Goal: Task Accomplishment & Management: Complete application form

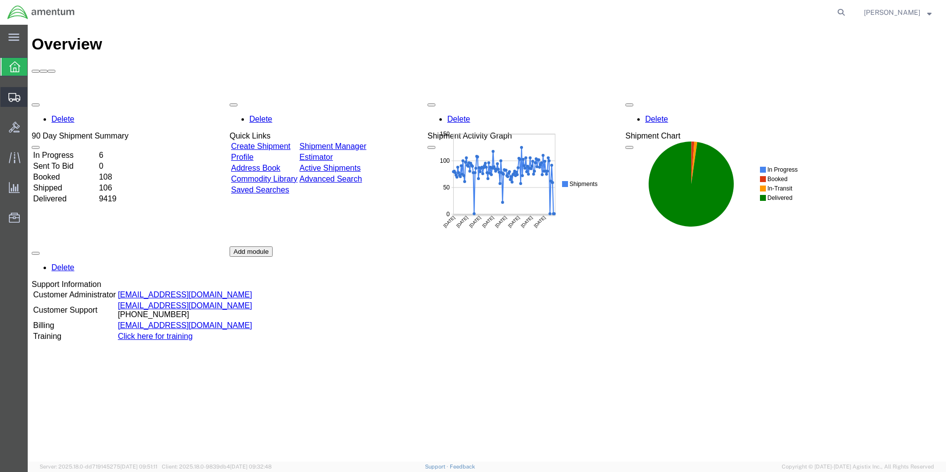
click at [0, 0] on span "Create from Template" at bounding box center [0, 0] width 0 height 0
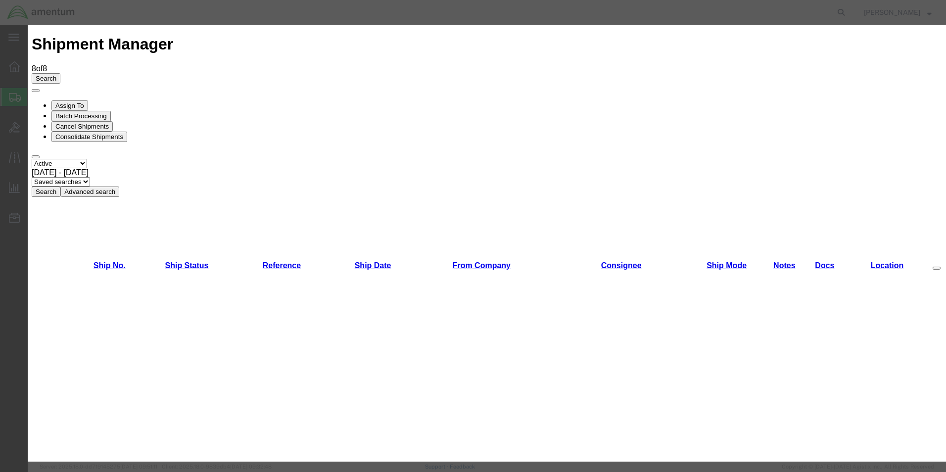
scroll to position [643, 0]
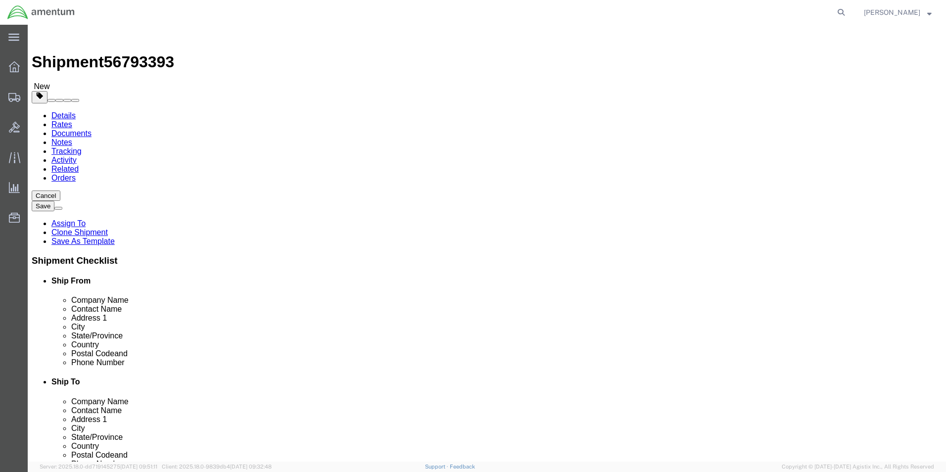
select select "49831"
select select
click input "[PERSON_NAME] CBP0042054,52,57,56,58,53,55"
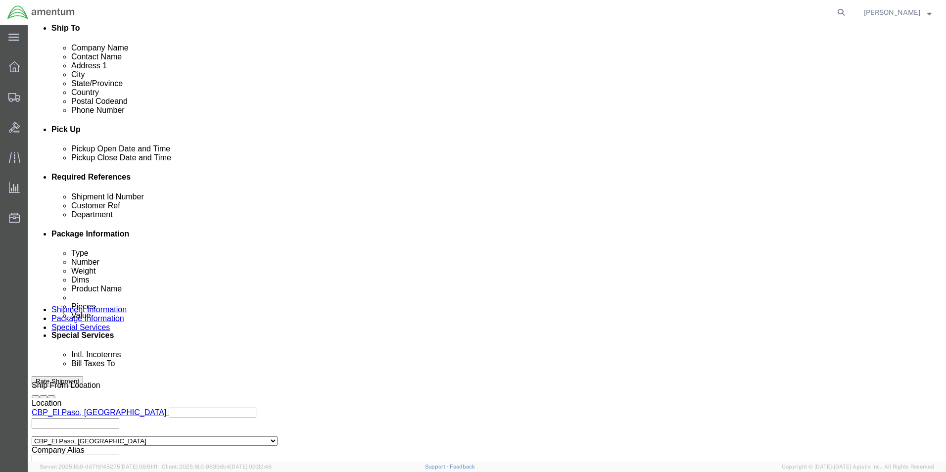
scroll to position [396, 0]
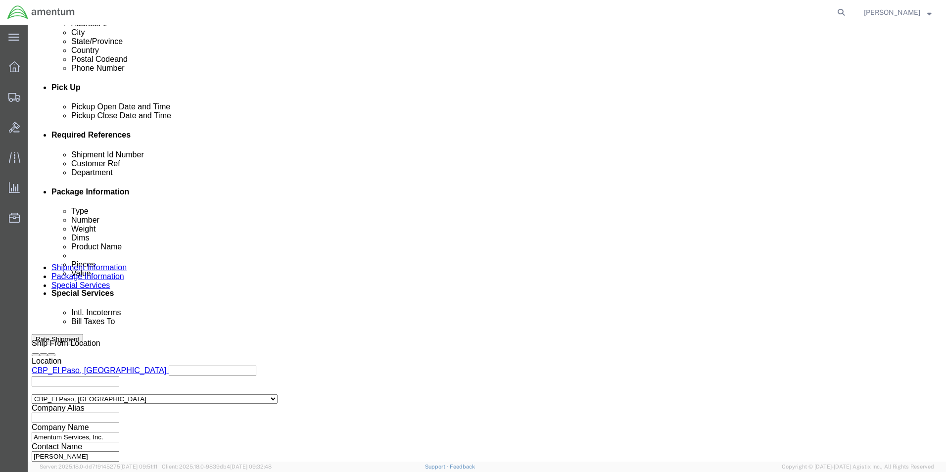
type input "[PERSON_NAME] CBP0044013"
click input "CBP0042054,52,57,56,58,53,55,"
type input "CBP0044013"
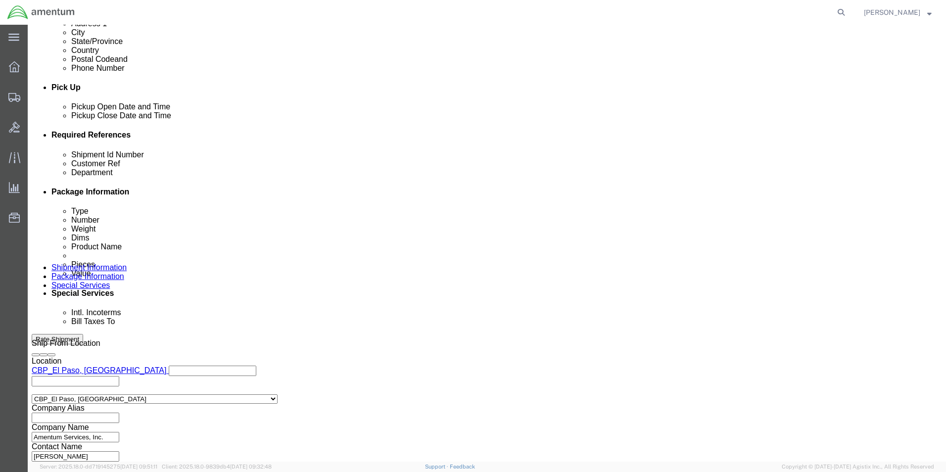
click div "Shipping Mode (Optional)"
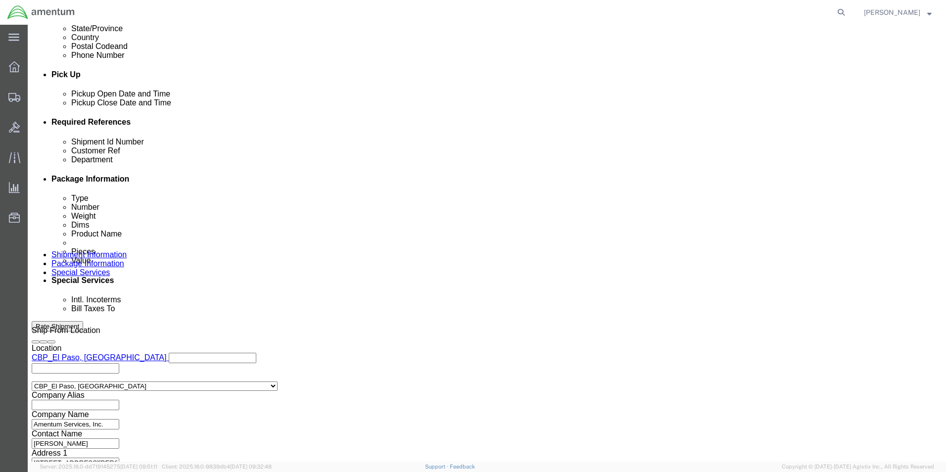
scroll to position [413, 0]
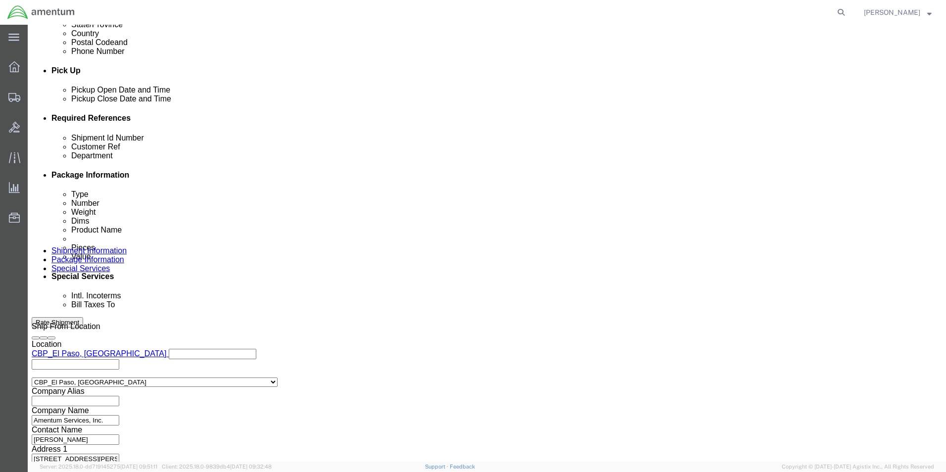
click button "Continue"
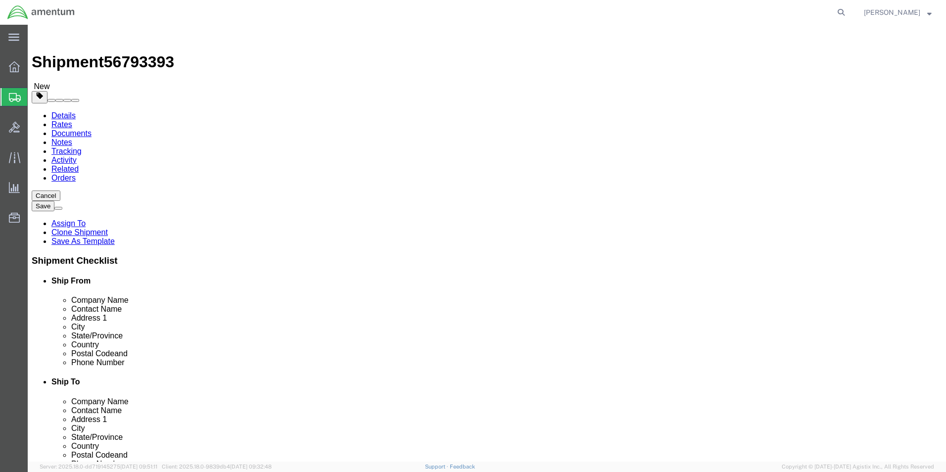
click input "16.00"
type input "10"
type input "12"
type input "17"
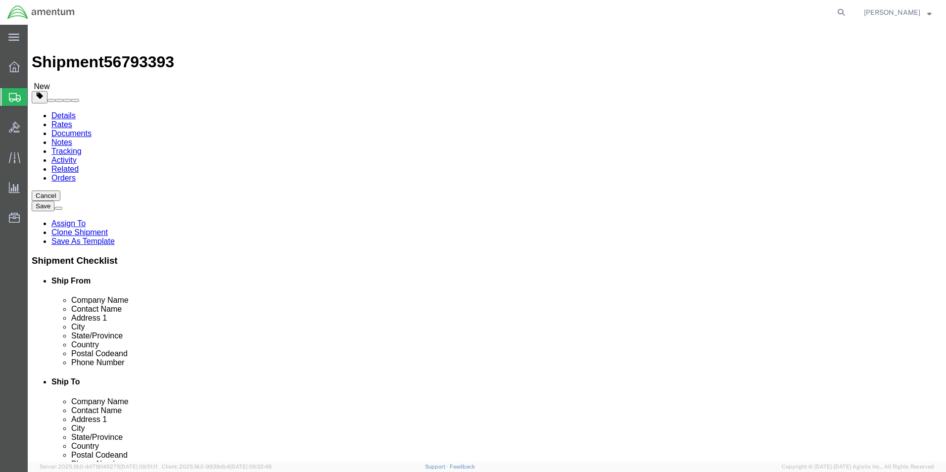
click dd "7.00 Each"
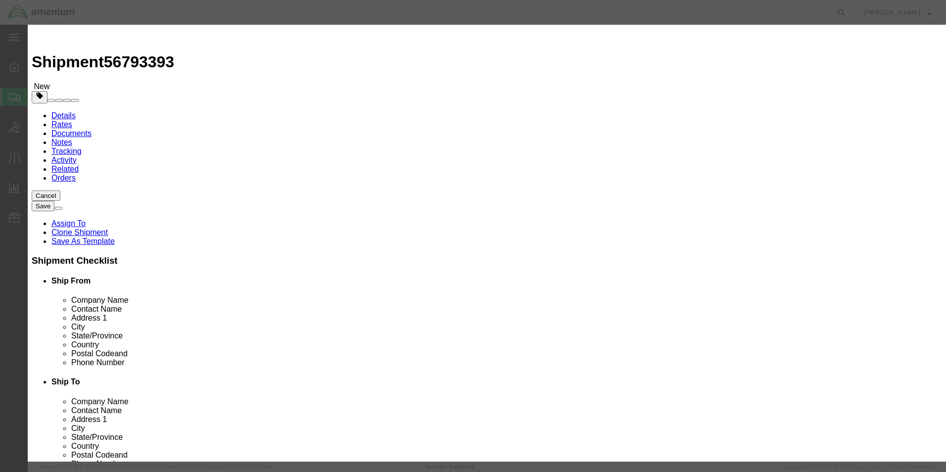
click input "7.00"
type input "1.00"
type input "714.29"
click button "Save & Close"
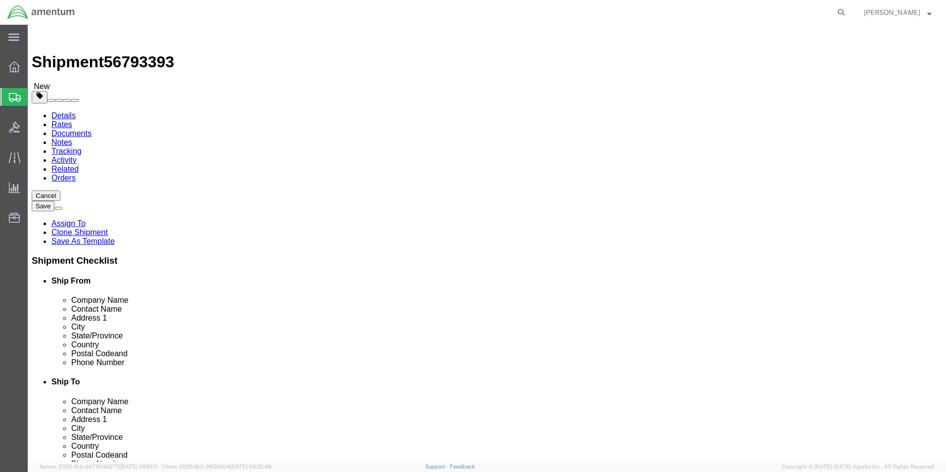
click dd "714.29 USD"
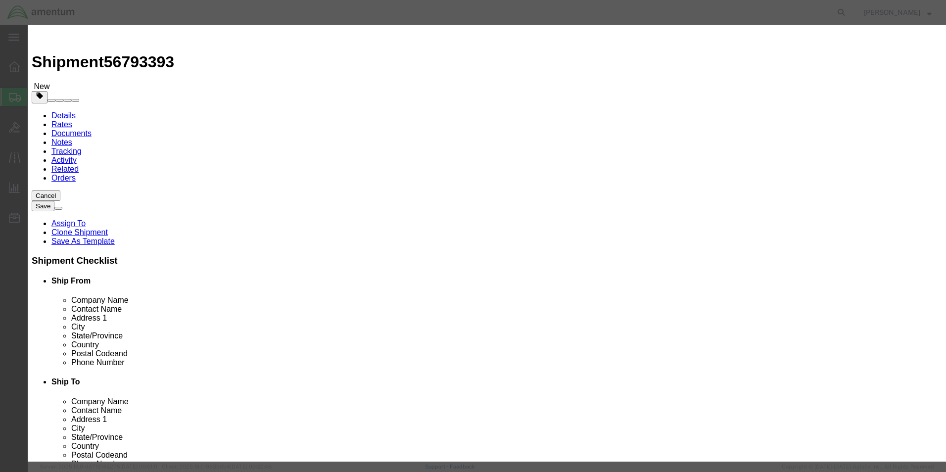
click input "714.29"
type input "5000.00"
click button "Save & Close"
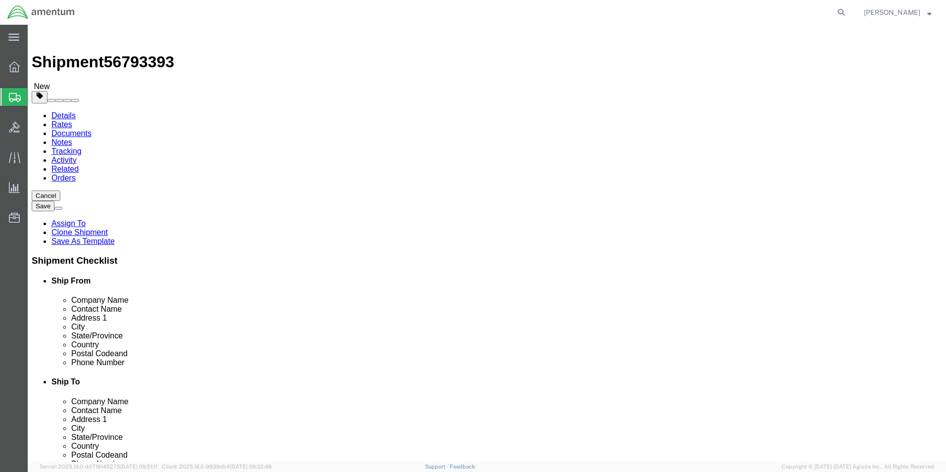
click button "Continue"
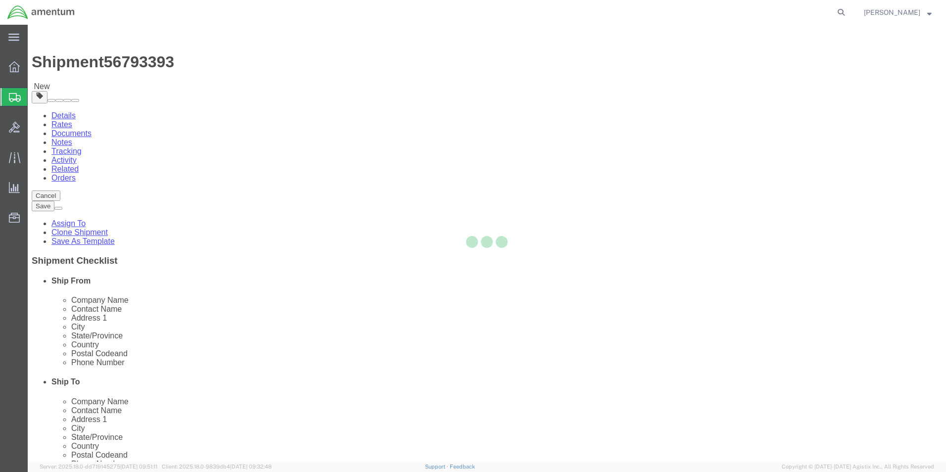
select select
select select "DEPARTMENT"
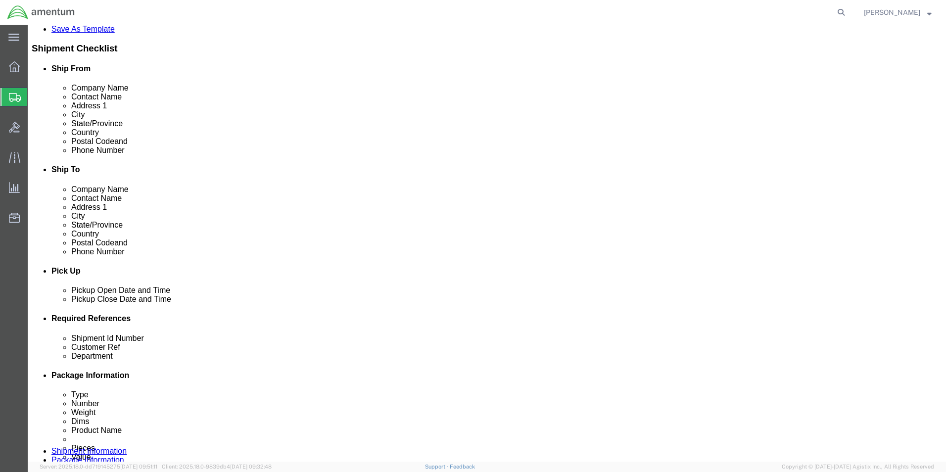
scroll to position [247, 0]
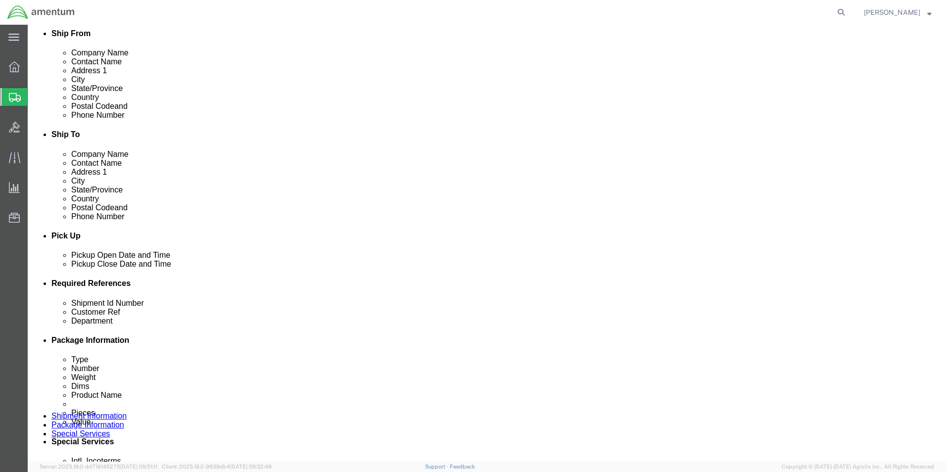
click select "Select 6118.03.03.2219.000.BUN.0000 6118.03.03.2219.000.DLR.0000 6118.03.03.221…"
select select "96752"
click select "Select 6118.03.03.2219.000.BUN.0000 6118.03.03.2219.000.DLR.0000 6118.03.03.221…"
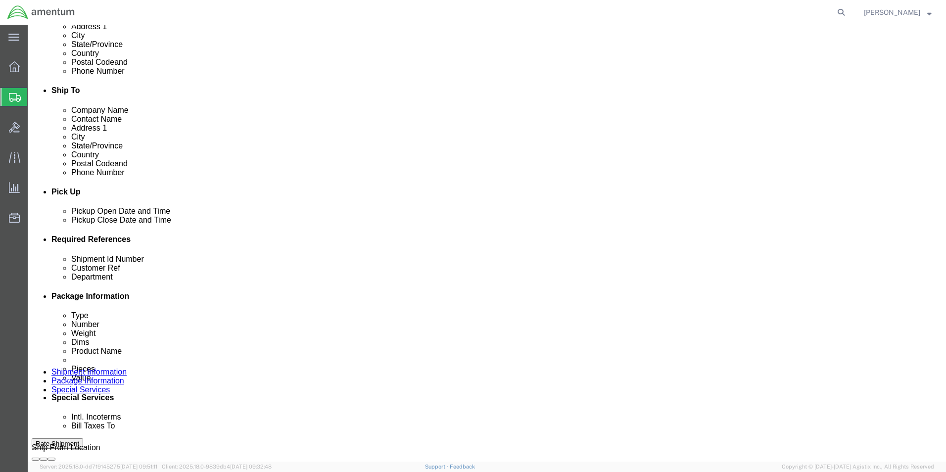
scroll to position [445, 0]
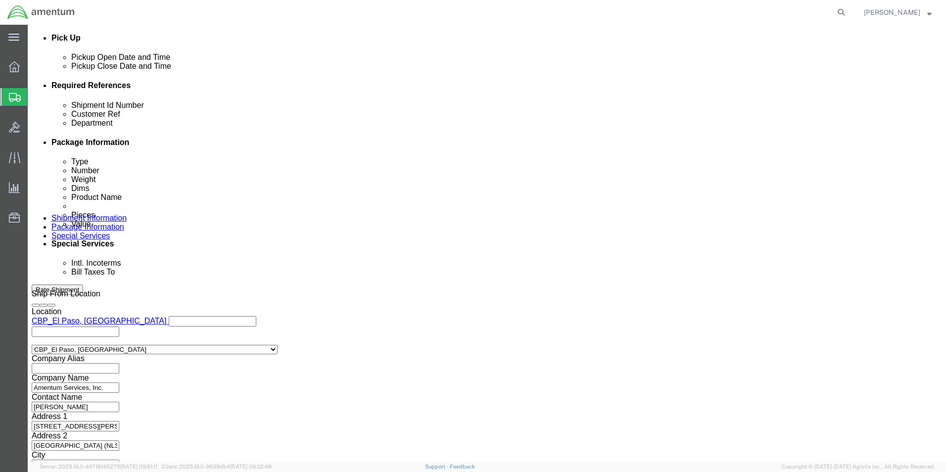
click button "Rate Shipment"
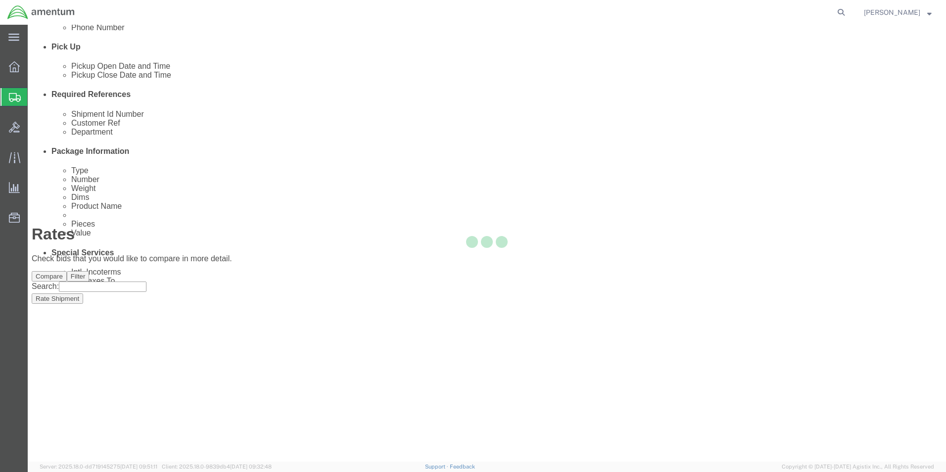
scroll to position [21, 0]
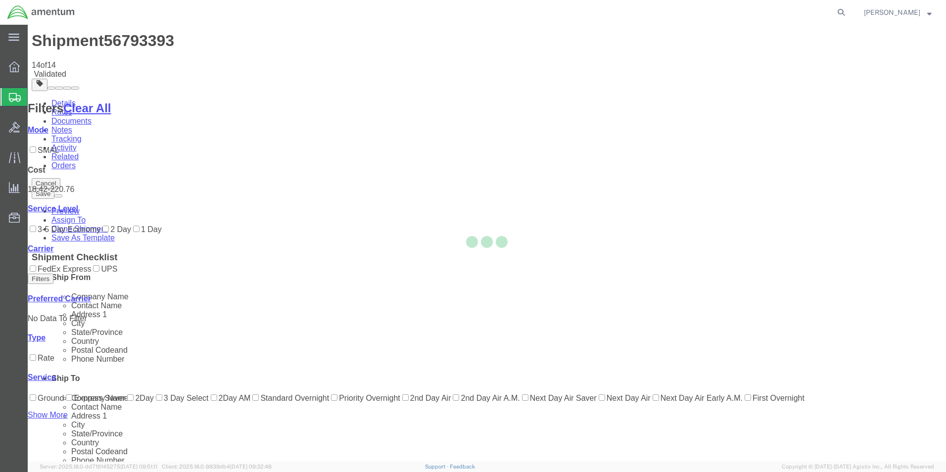
scroll to position [0, 0]
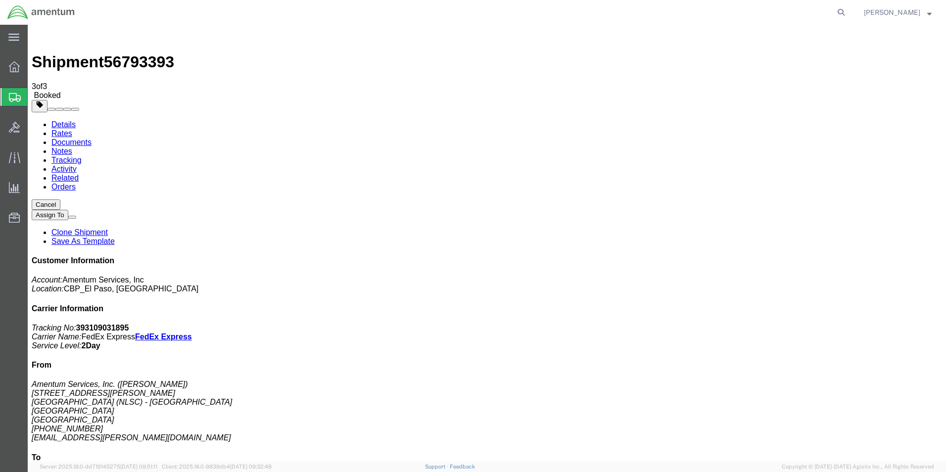
click at [0, 0] on span "Create from Template" at bounding box center [0, 0] width 0 height 0
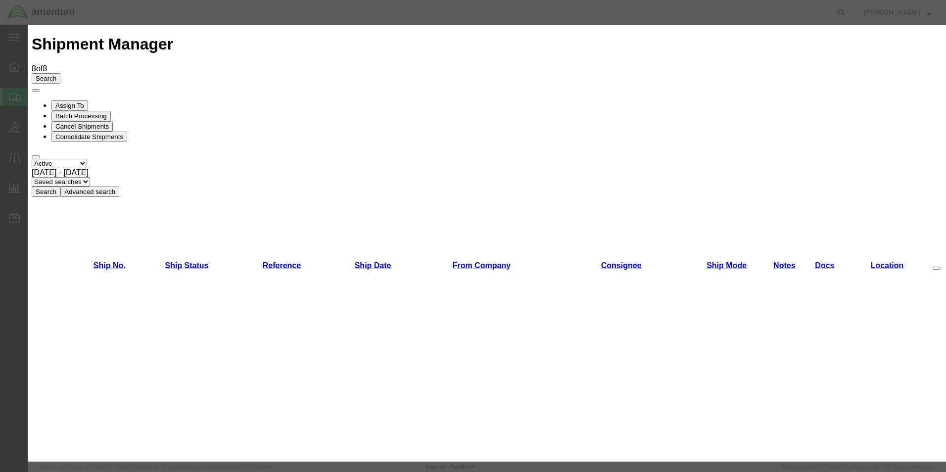
scroll to position [148, 0]
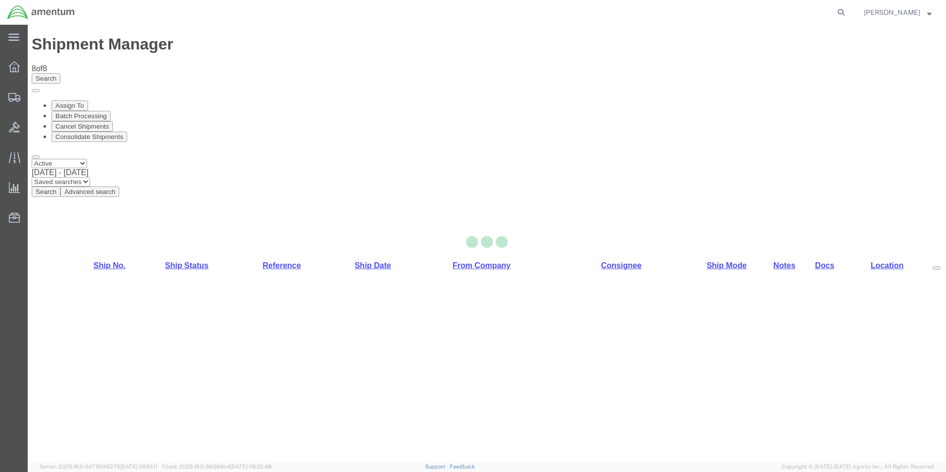
select select "49831"
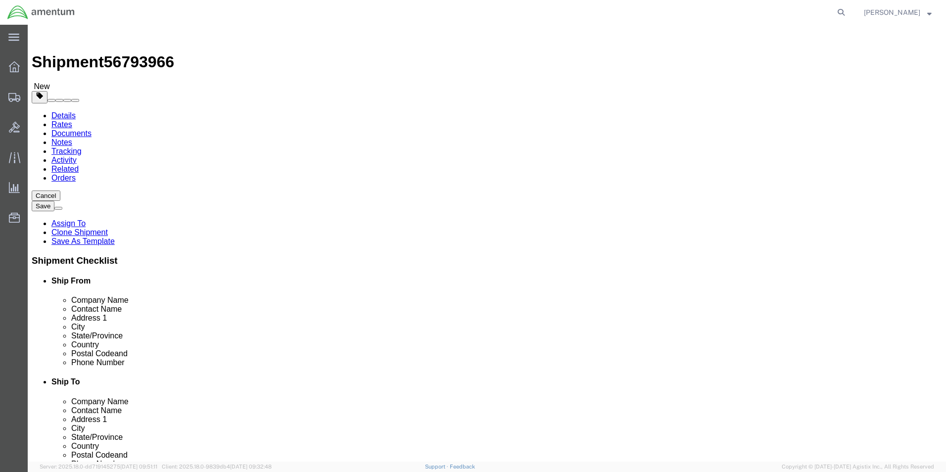
click input "[PERSON_NAME] CBP0035009"
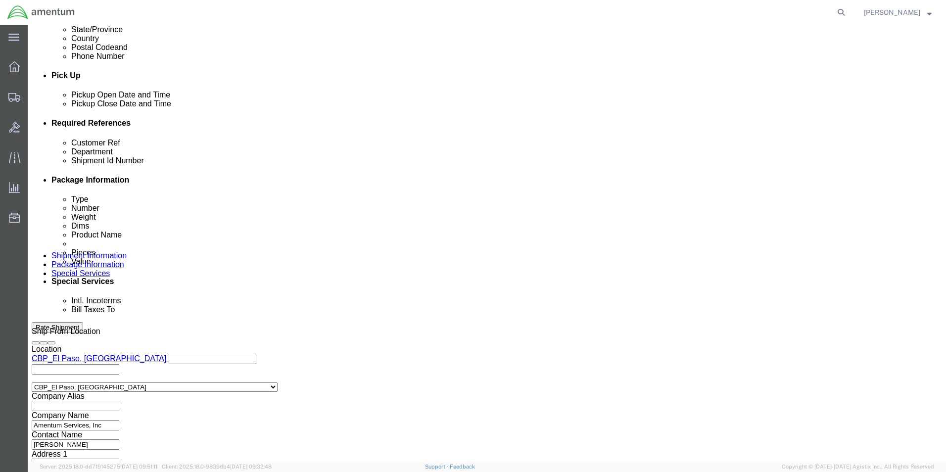
scroll to position [413, 0]
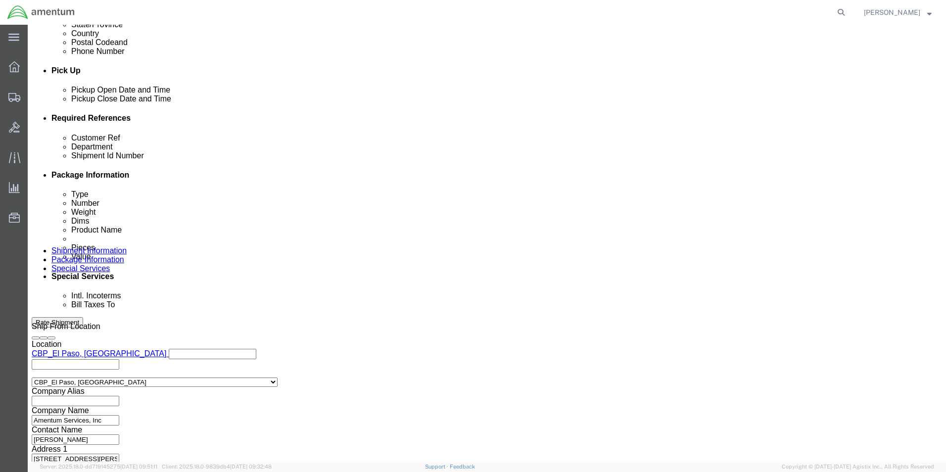
type input "[PERSON_NAME] CBP0044016"
click button "Continue"
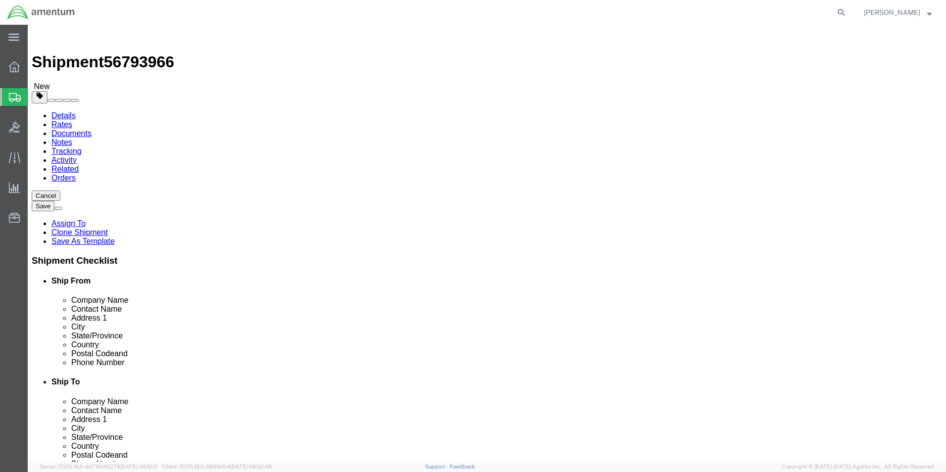
click input "12.00"
type input "15"
type input "10"
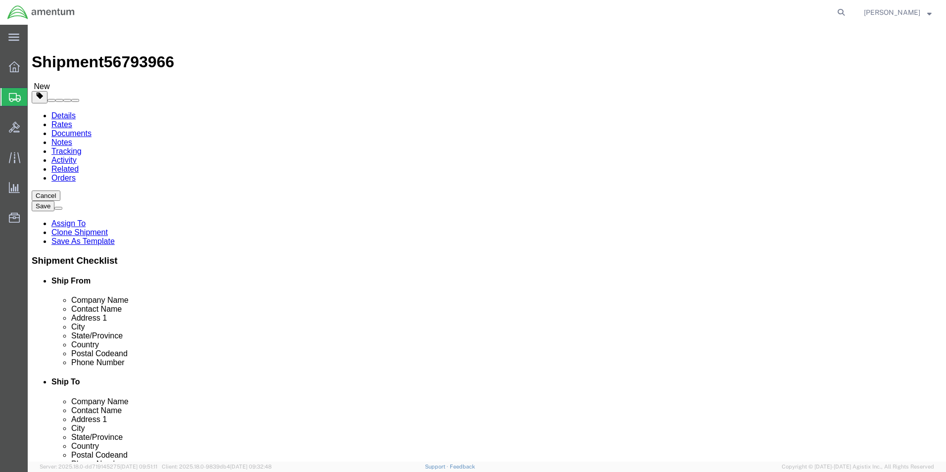
type input "26.80"
click dd "1.00 Each"
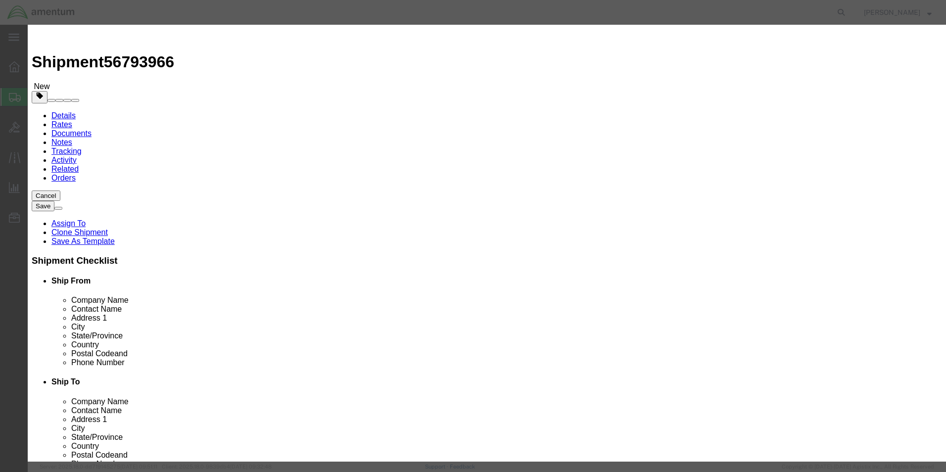
click input "2000.00"
type input "5000.00"
click button "Save & Close"
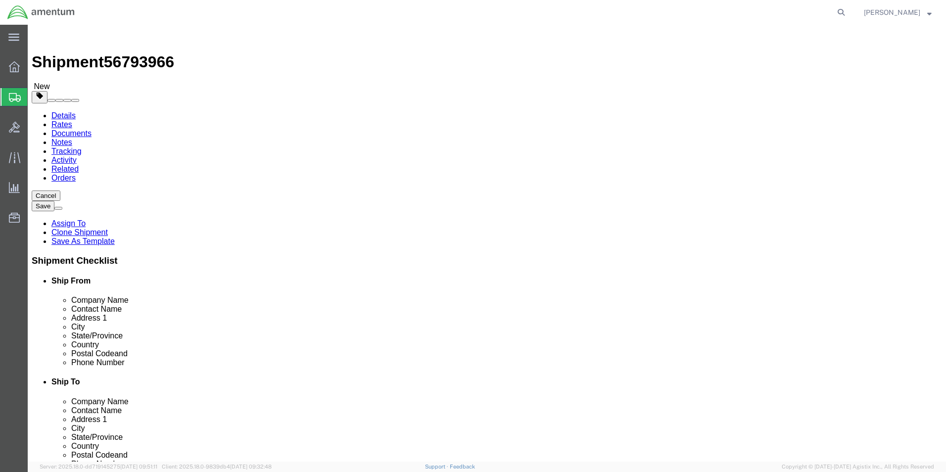
click button "Continue"
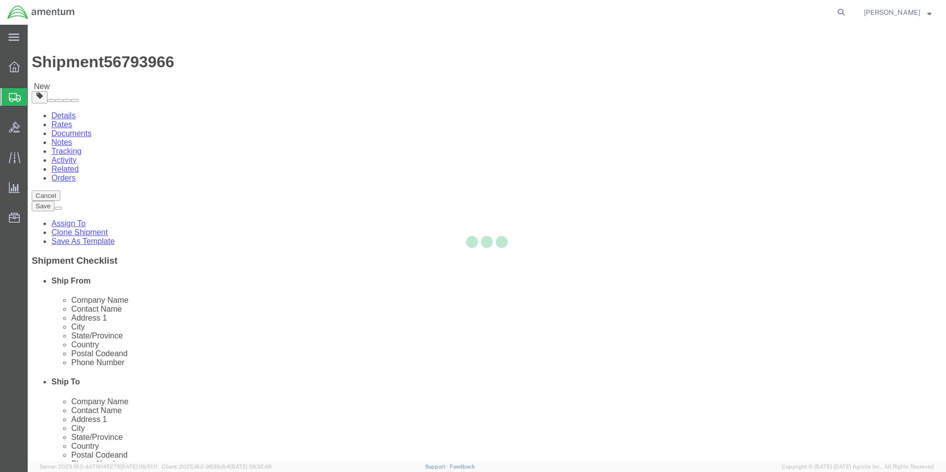
select select
select select "DEPARTMENT"
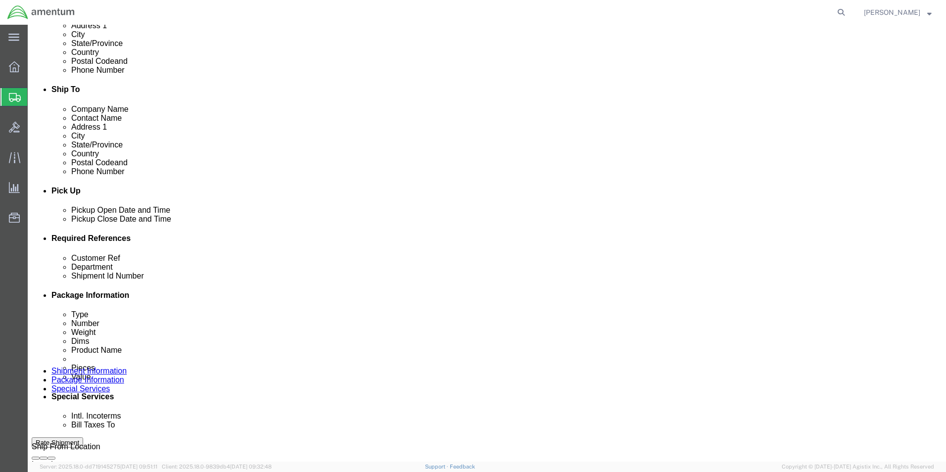
scroll to position [297, 0]
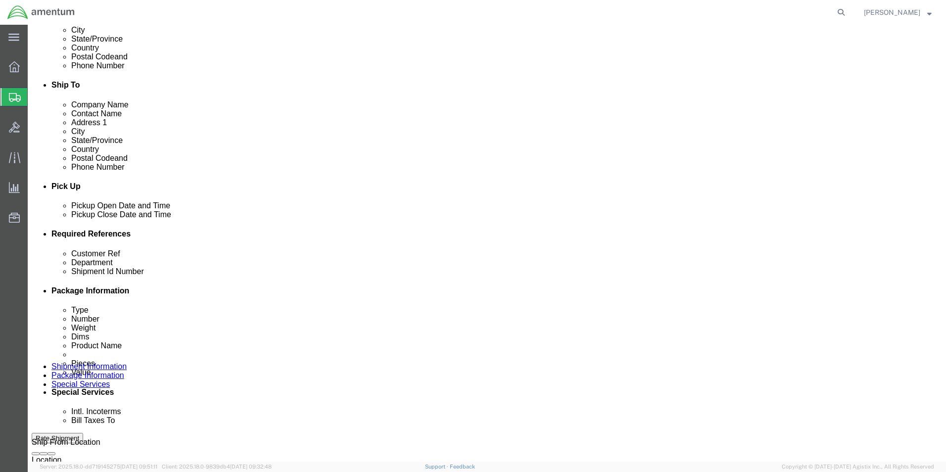
click select "Select 6118.03.03.2219.000.BUN.0000 6118.03.03.2219.000.DLR.0000 6118.03.03.221…"
select select "96752"
click select "Select 6118.03.03.2219.000.BUN.0000 6118.03.03.2219.000.DLR.0000 6118.03.03.221…"
click button "Rate Shipment"
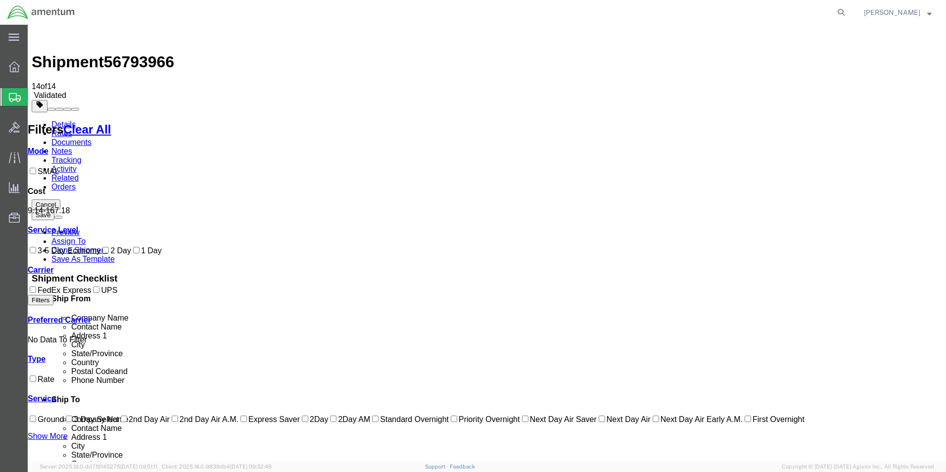
scroll to position [41, 0]
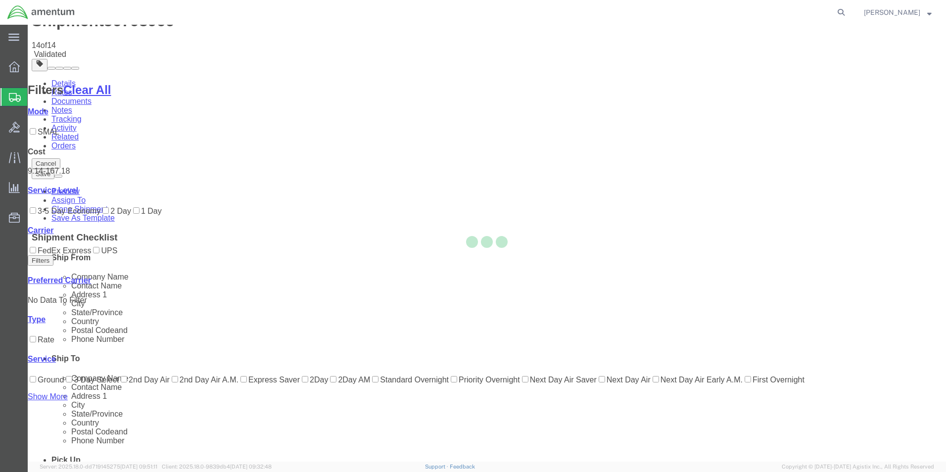
scroll to position [0, 0]
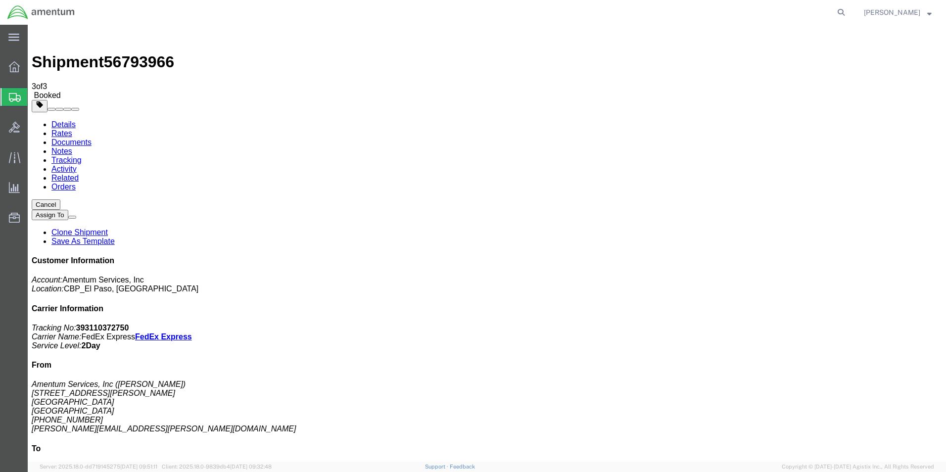
click at [0, 0] on span "Create from Template" at bounding box center [0, 0] width 0 height 0
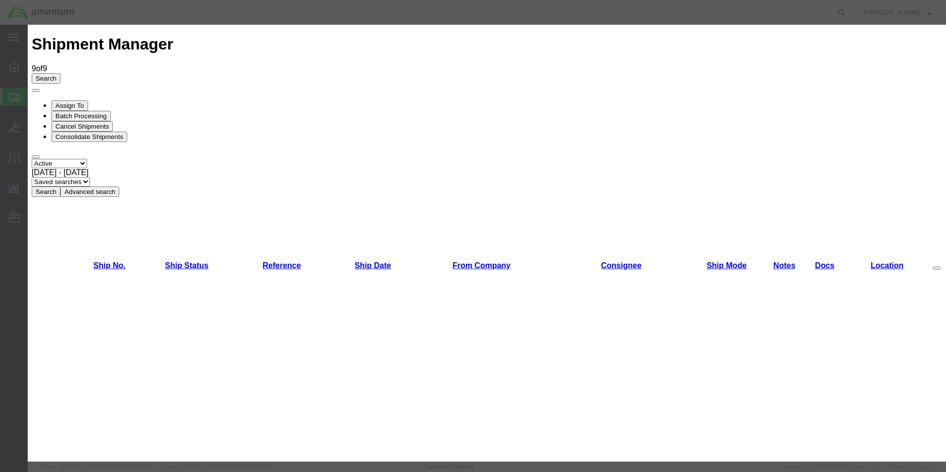
scroll to position [247, 0]
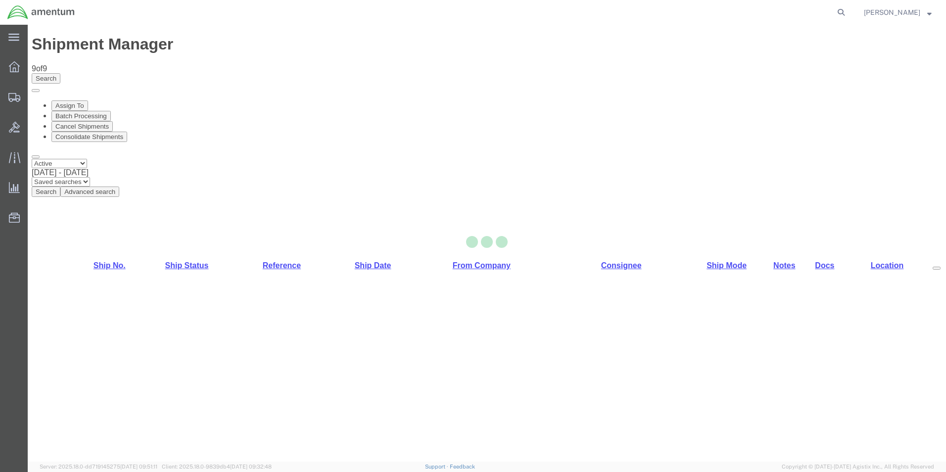
select select "49831"
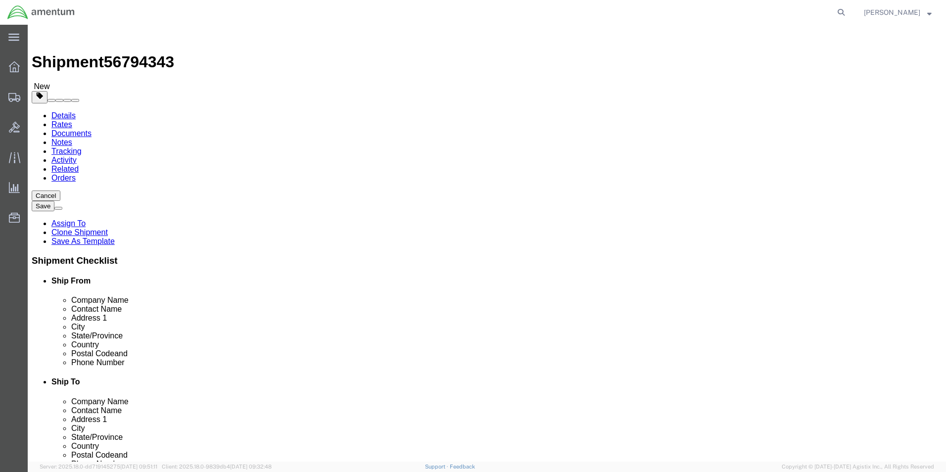
click input "[PERSON_NAME]"
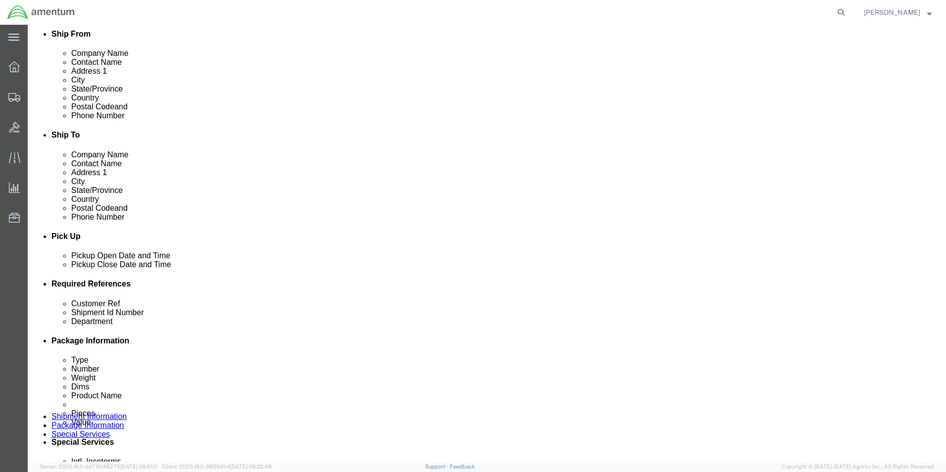
scroll to position [247, 0]
type input "[PERSON_NAME] CBP0044061,CBP0044064,CBP0044065"
click input "CBP0033542"
type input "CBP"
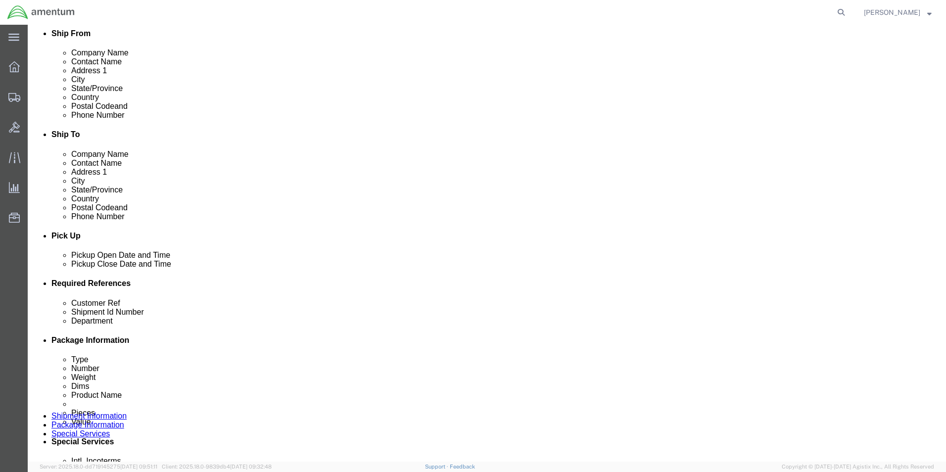
click input "CBP0033542"
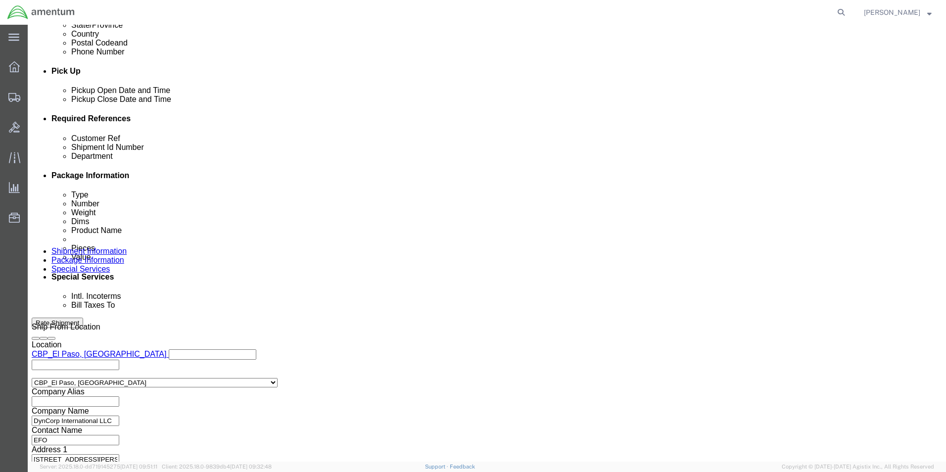
scroll to position [413, 0]
type input "CBP"
click button "Continue"
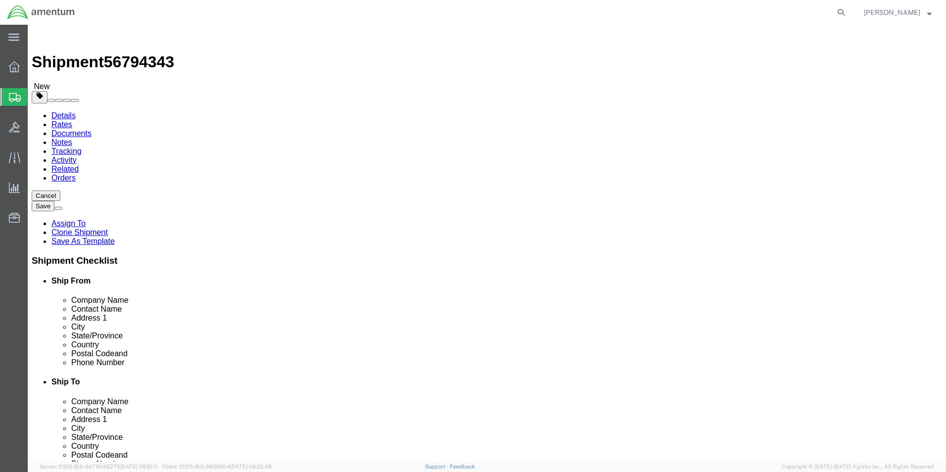
click input "4.15"
type input "9.15"
click button "Continue"
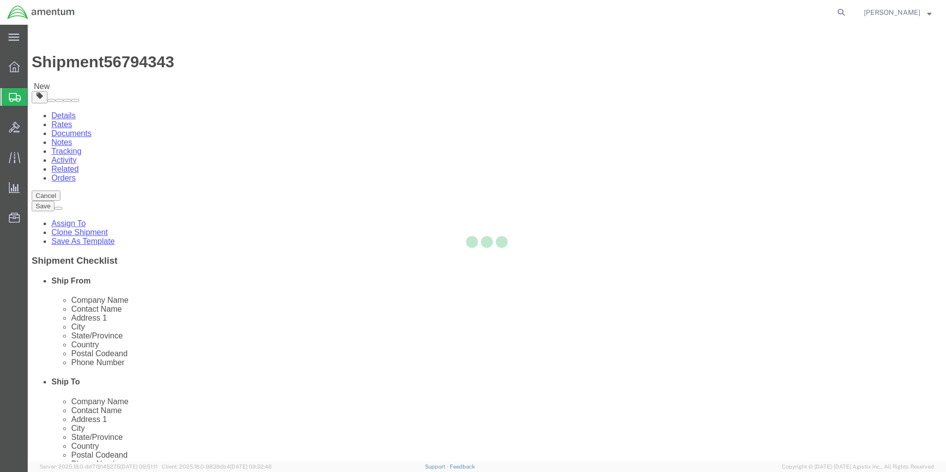
select select
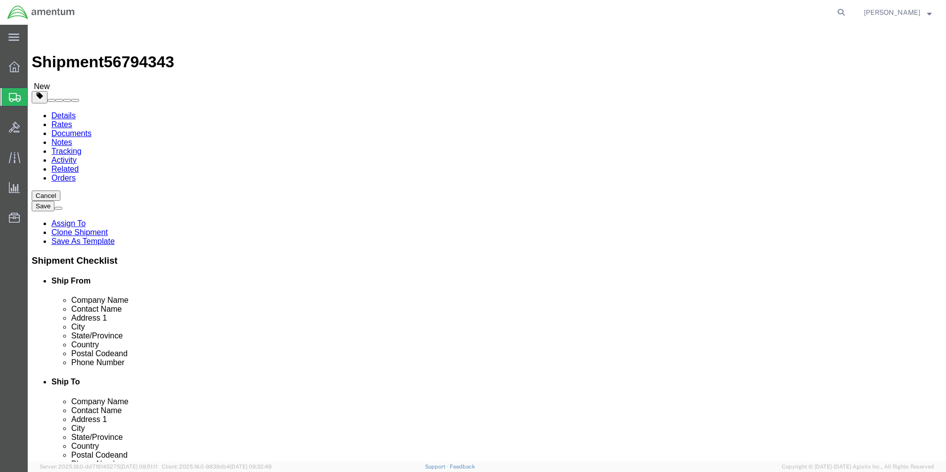
select select "DEPARTMENT"
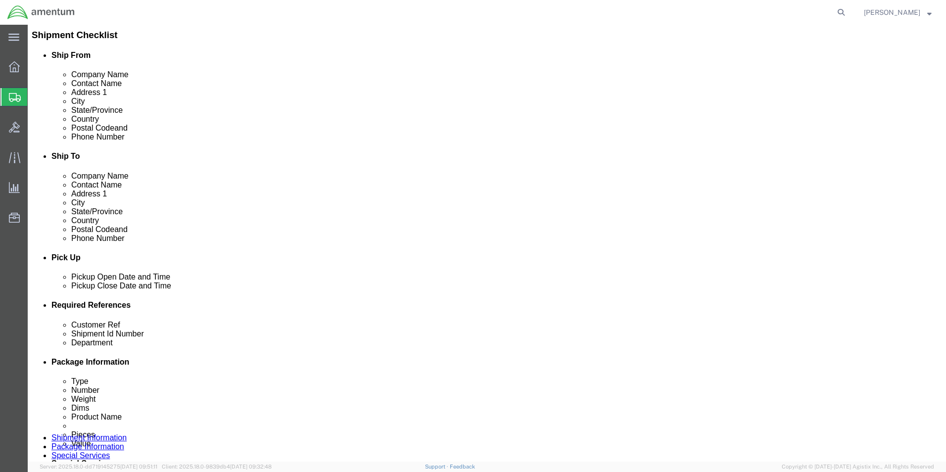
scroll to position [247, 0]
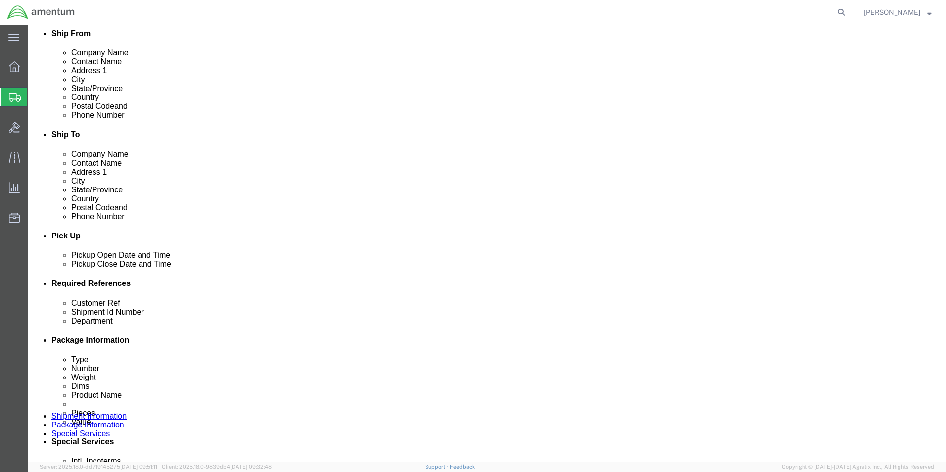
click select "Select 6118.03.03.2219.000.BUN.0000 6118.03.03.2219.000.DLR.0000 6118.03.03.221…"
select select "96752"
click select "Select 6118.03.03.2219.000.BUN.0000 6118.03.03.2219.000.DLR.0000 6118.03.03.221…"
click div "Billing Location Select Select My Profile Location [PHONE_NUMBER] [PHONE_NUMBER…"
